Goal: Browse casually: Explore the website without a specific task or goal

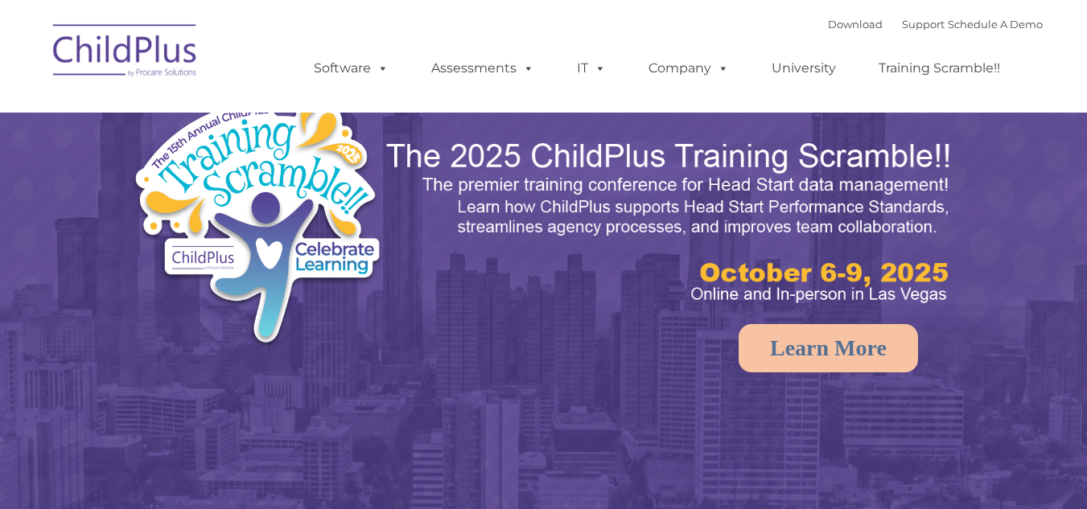
select select "MEDIUM"
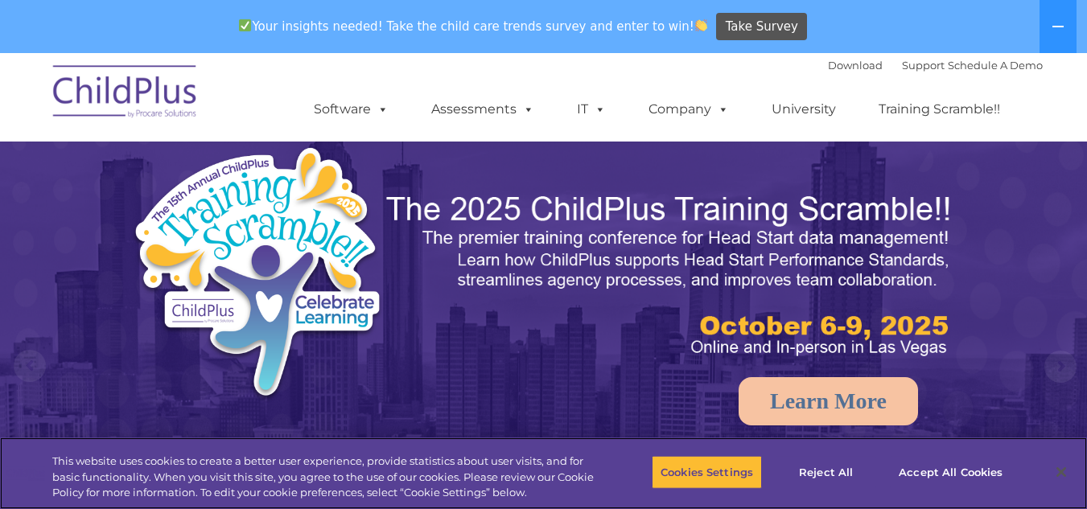
scroll to position [954, 0]
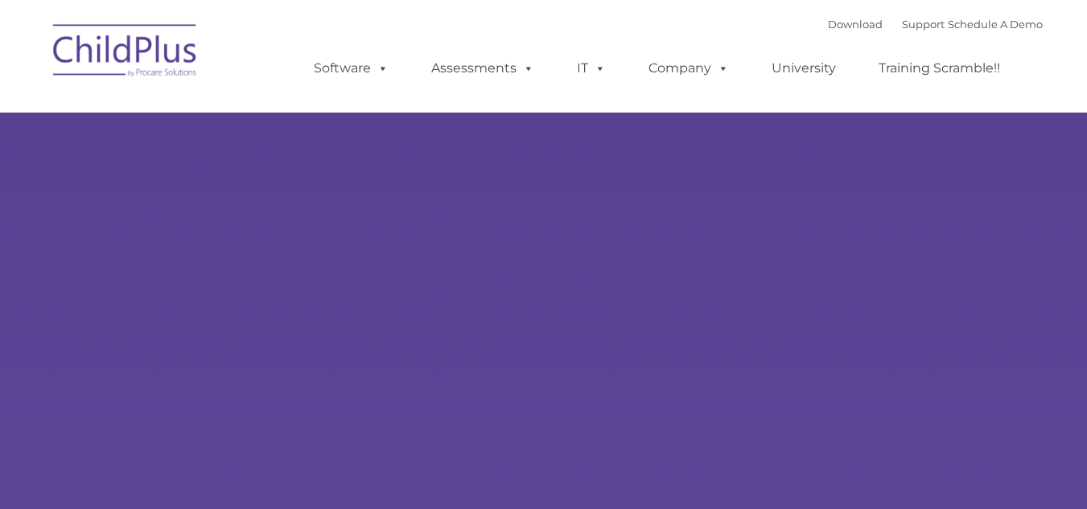
type input ""
select select "MEDIUM"
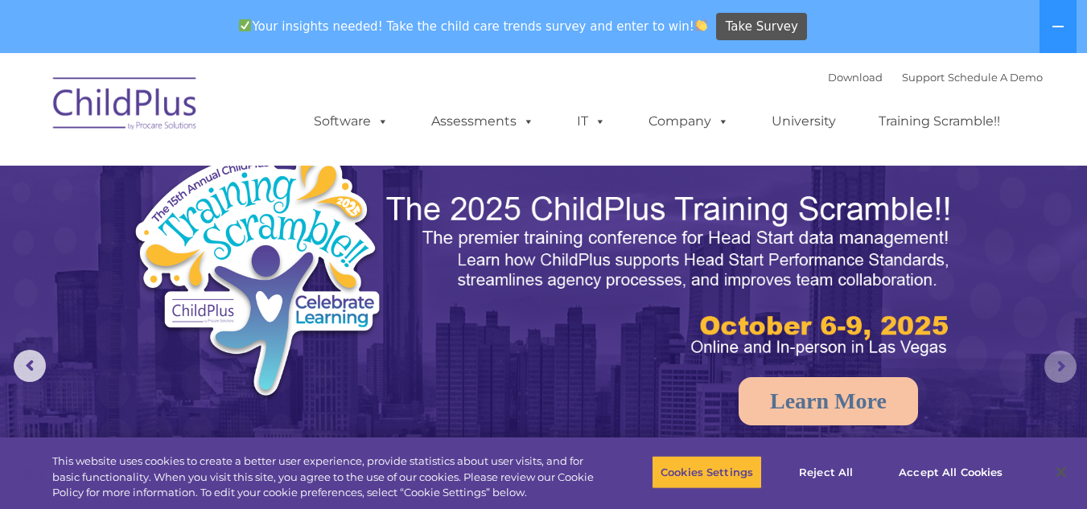
click at [1058, 355] on rs-arrow at bounding box center [1060, 367] width 32 height 32
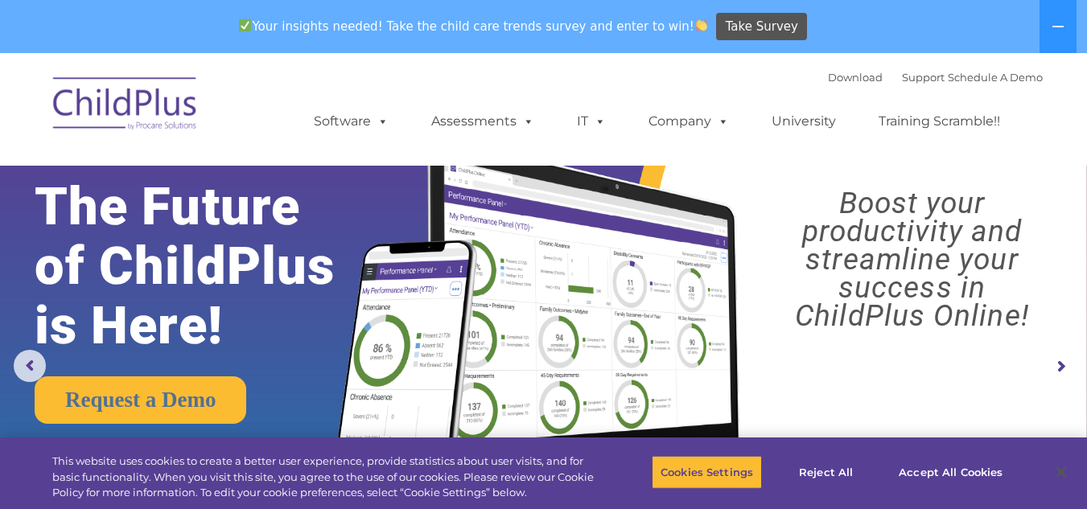
click at [1058, 355] on rs-arrow at bounding box center [1060, 367] width 32 height 32
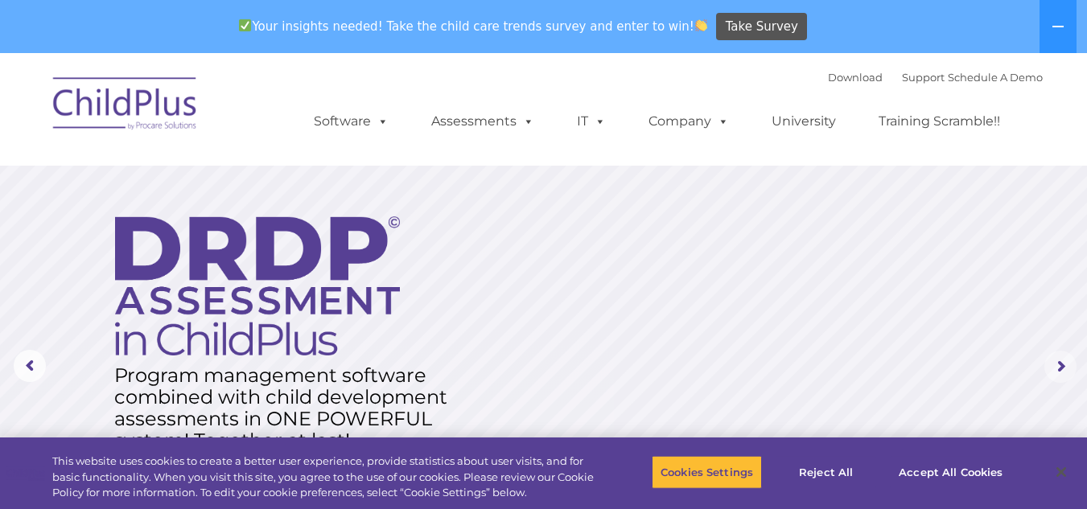
click at [1058, 355] on rs-arrow at bounding box center [1060, 367] width 32 height 32
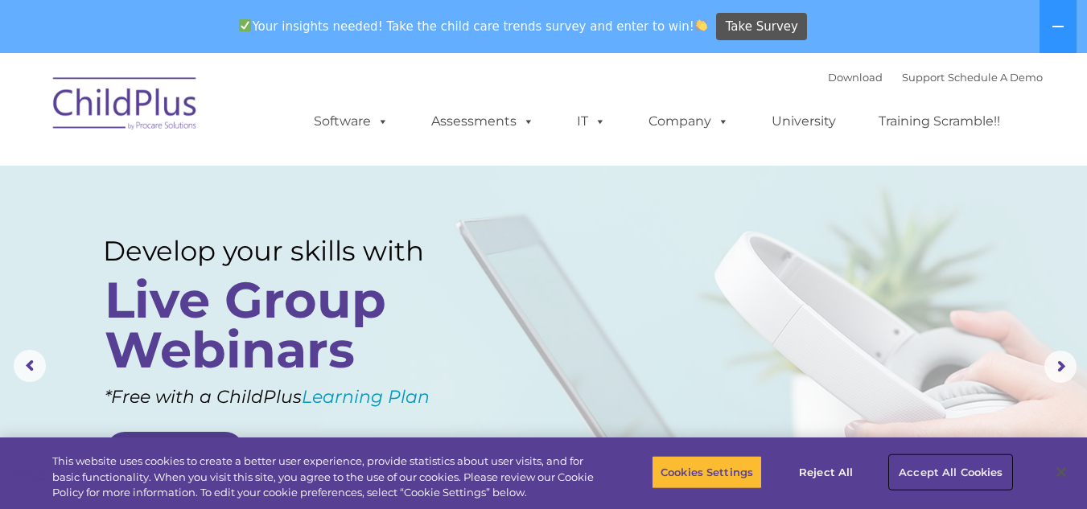
click at [941, 466] on button "Accept All Cookies" at bounding box center [950, 472] width 121 height 34
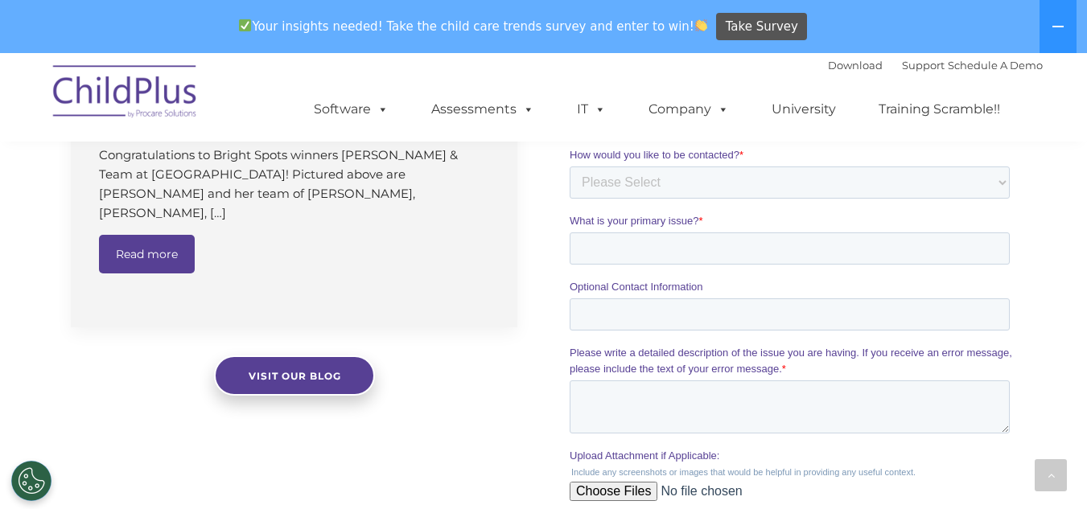
scroll to position [1780, 0]
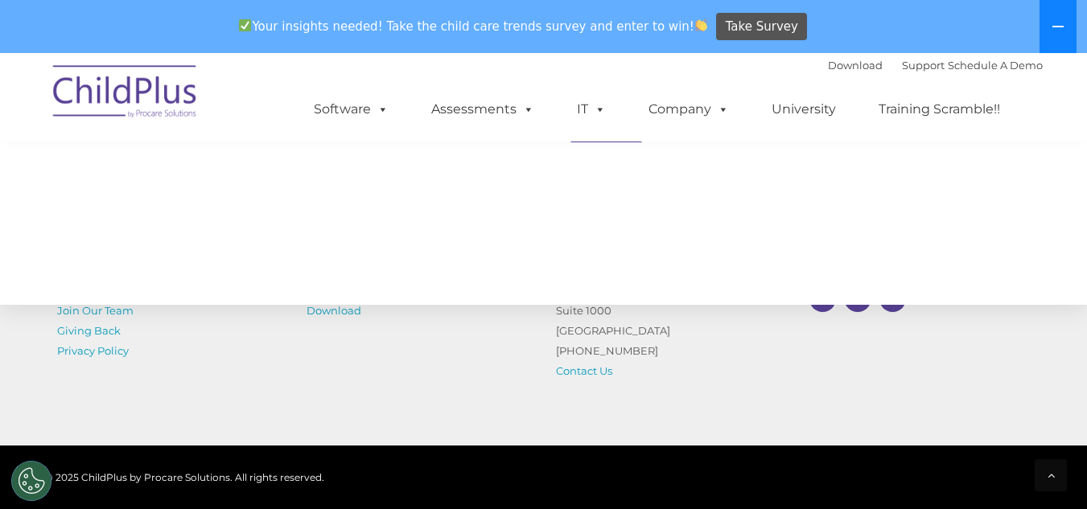
click at [1060, 27] on icon at bounding box center [1057, 27] width 11 height 2
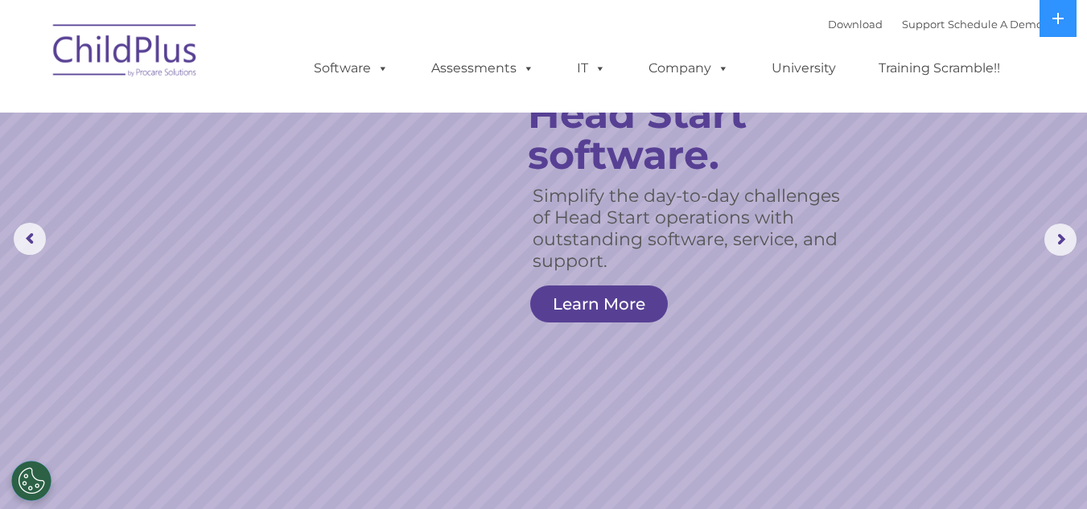
scroll to position [0, 0]
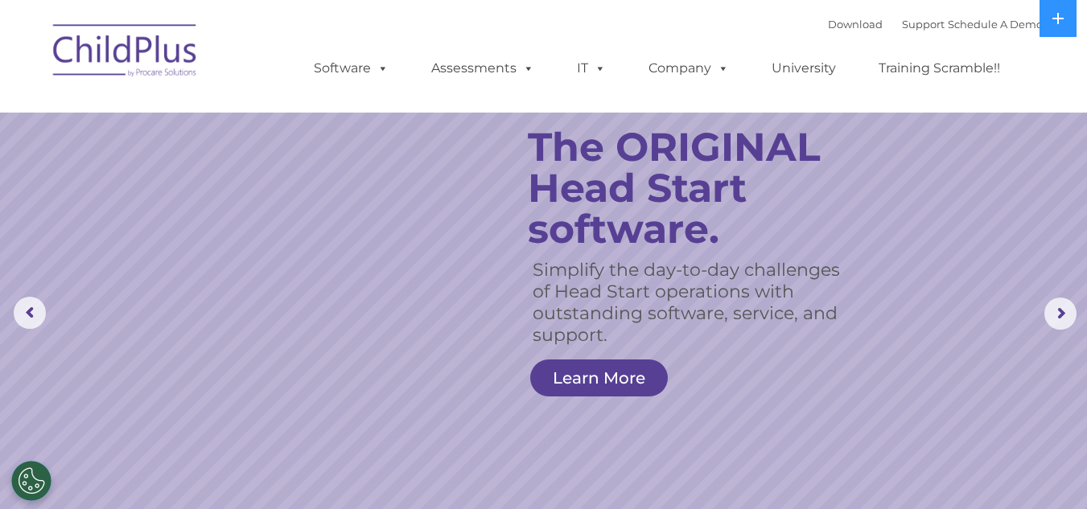
click at [143, 45] on img at bounding box center [125, 53] width 161 height 80
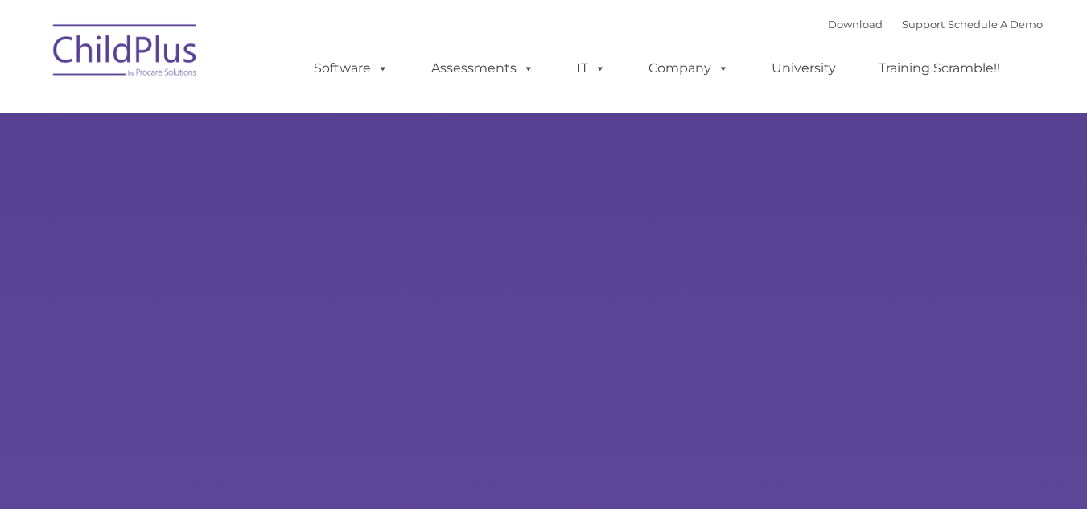
select select "MEDIUM"
